Goal: Transaction & Acquisition: Purchase product/service

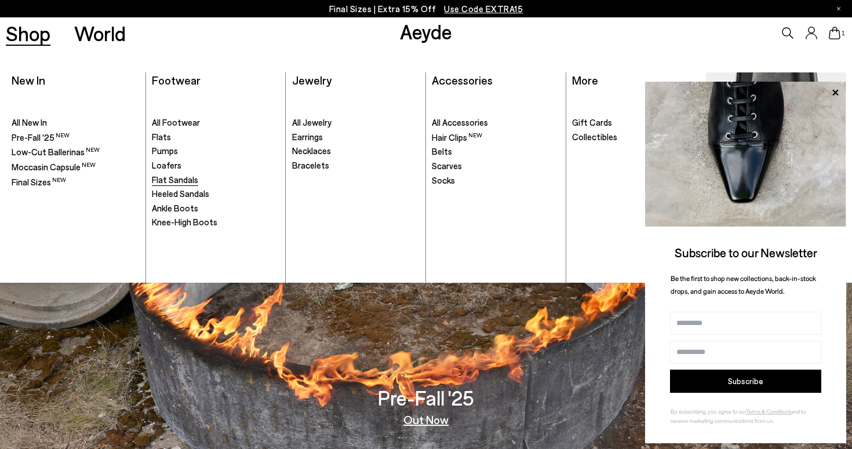
click at [177, 180] on span "Flat Sandals" at bounding box center [175, 180] width 46 height 10
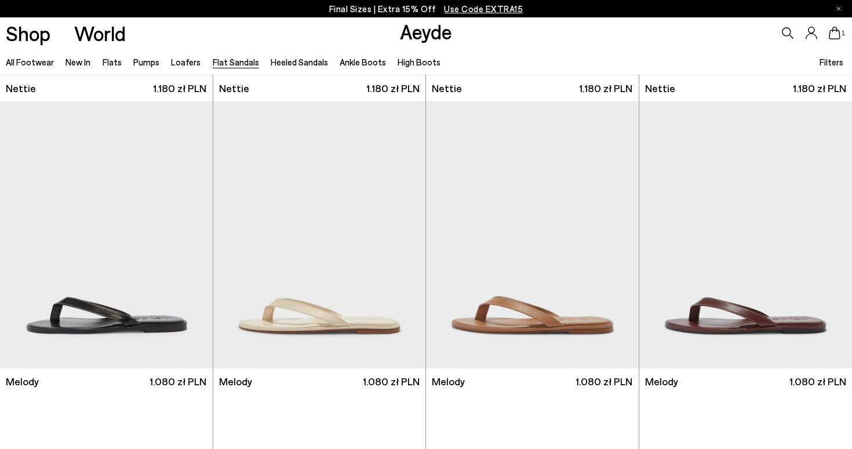
scroll to position [278, 0]
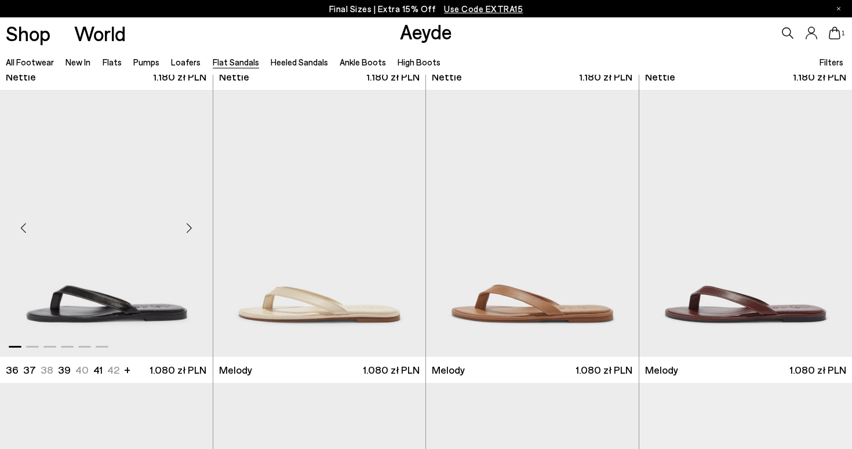
click at [166, 309] on img "1 / 6" at bounding box center [106, 223] width 213 height 267
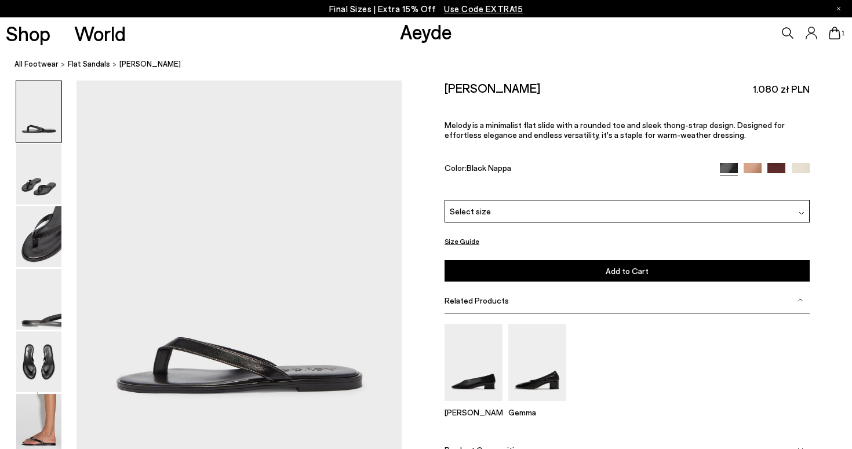
click at [561, 200] on div "Select size" at bounding box center [627, 211] width 365 height 23
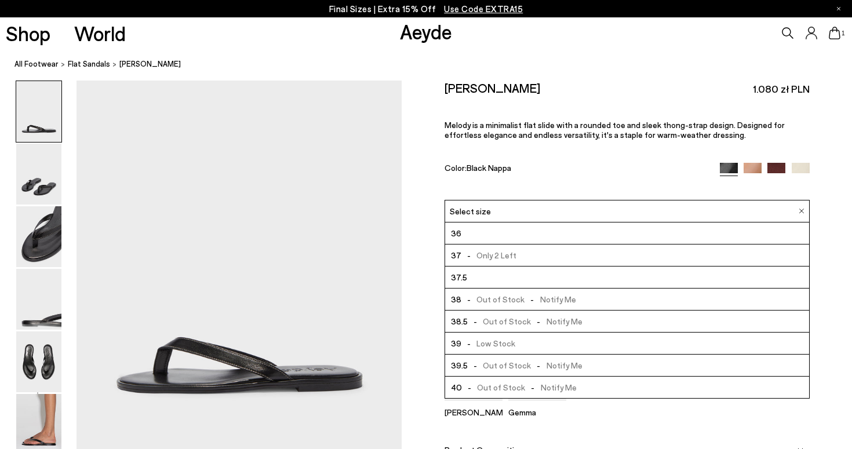
click at [778, 163] on img at bounding box center [777, 172] width 18 height 18
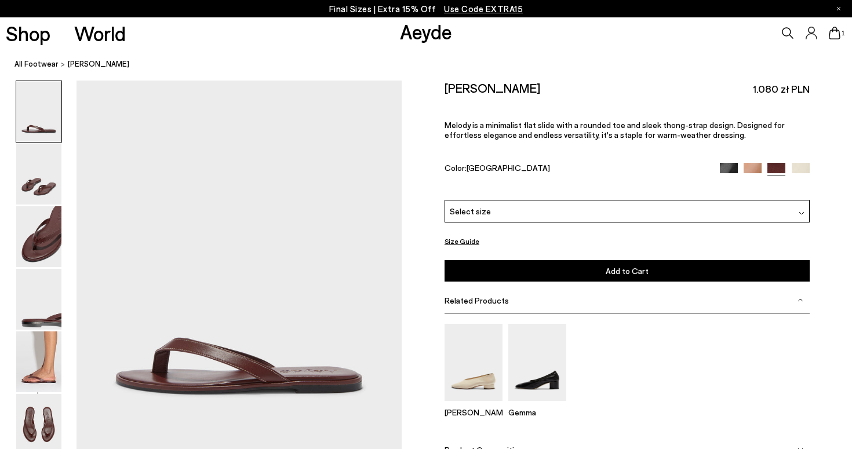
click at [548, 200] on div "Select size" at bounding box center [627, 211] width 365 height 23
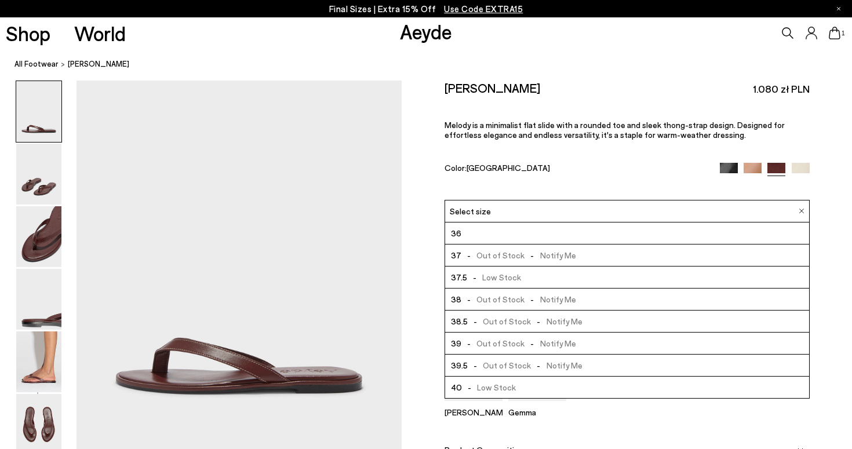
click at [495, 270] on span "- Low Stock" at bounding box center [494, 277] width 54 height 14
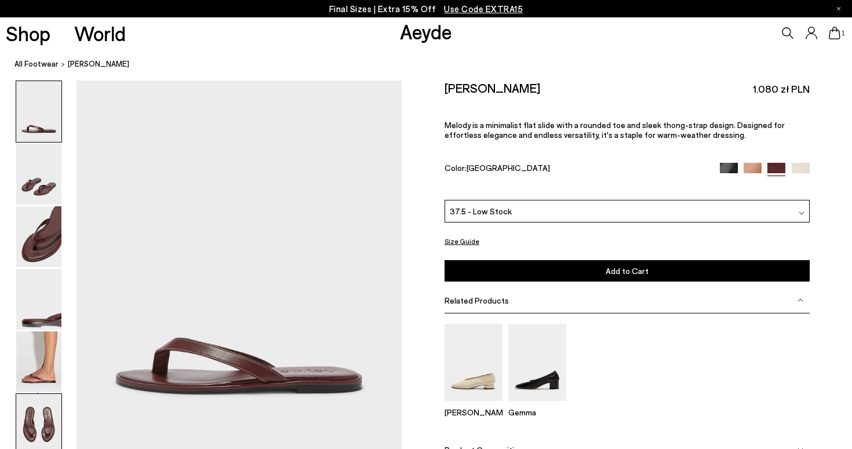
click at [48, 425] on img at bounding box center [38, 424] width 45 height 61
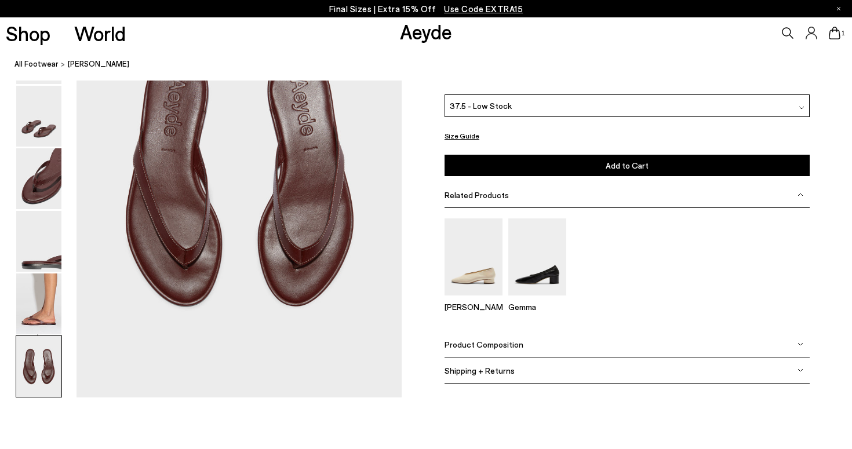
scroll to position [2230, 0]
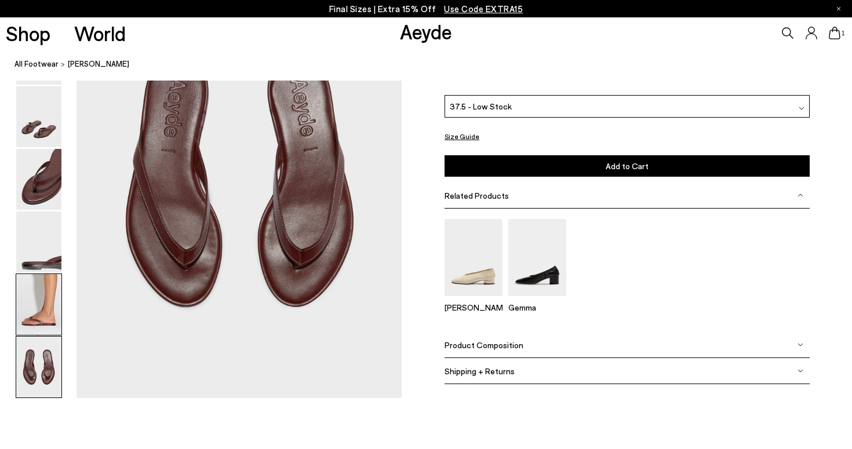
click at [42, 315] on img at bounding box center [38, 304] width 45 height 61
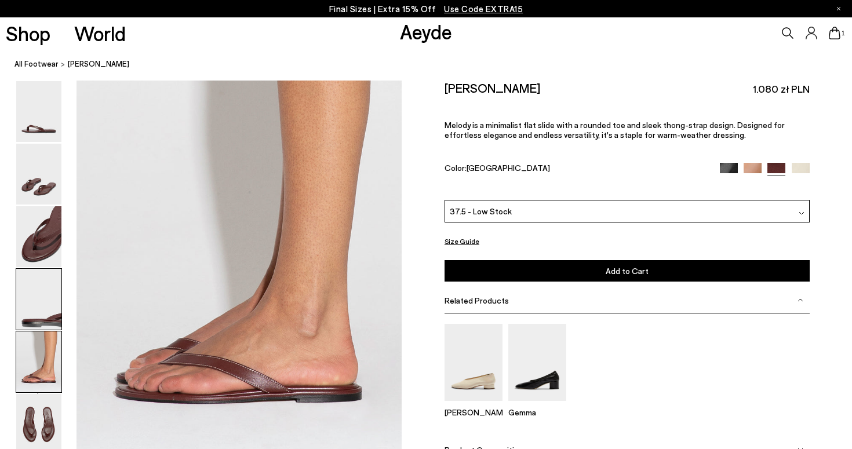
scroll to position [1745, 0]
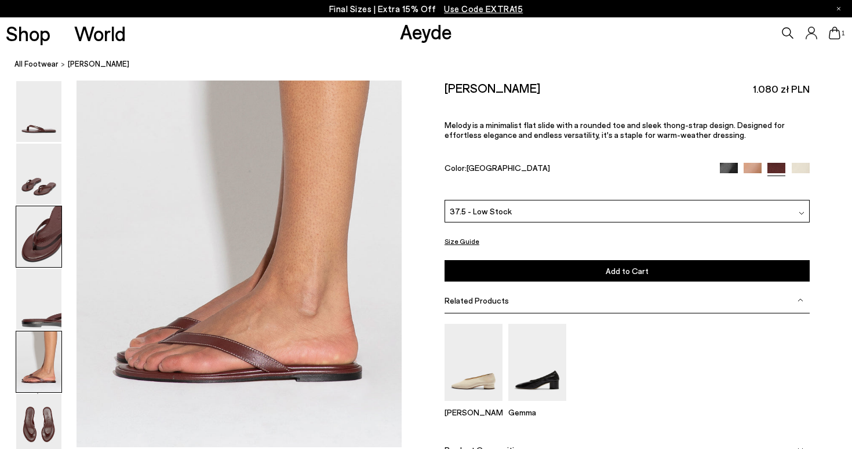
click at [49, 239] on img at bounding box center [38, 236] width 45 height 61
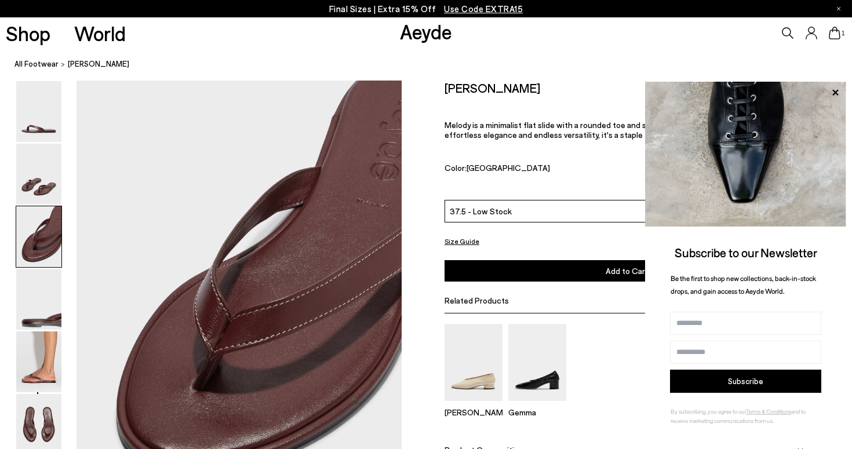
scroll to position [807, 0]
